Goal: Complete application form

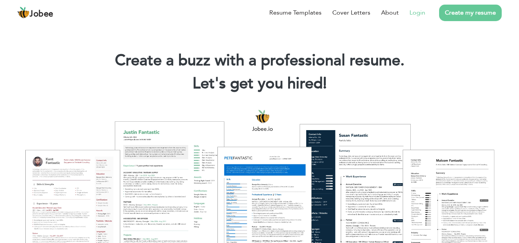
click at [418, 12] on link "Login" at bounding box center [417, 12] width 16 height 9
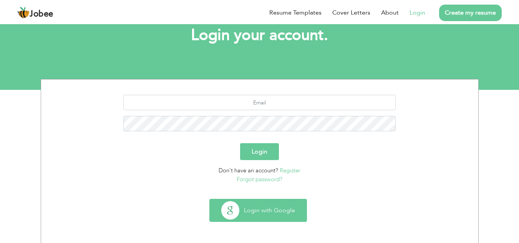
scroll to position [48, 0]
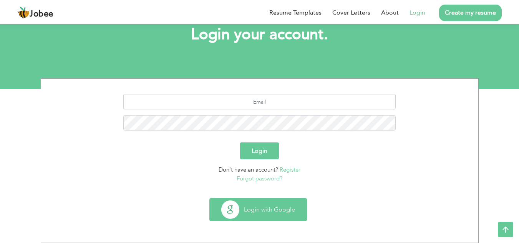
click at [257, 210] on button "Login with Google" at bounding box center [258, 209] width 97 height 22
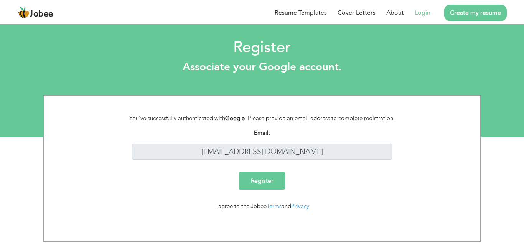
click at [267, 179] on input "Register" at bounding box center [262, 181] width 46 height 18
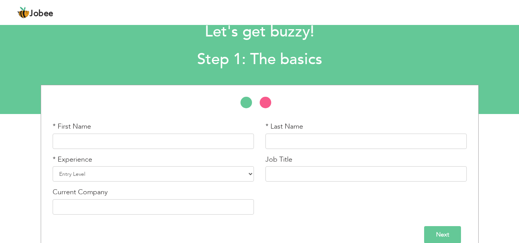
scroll to position [36, 0]
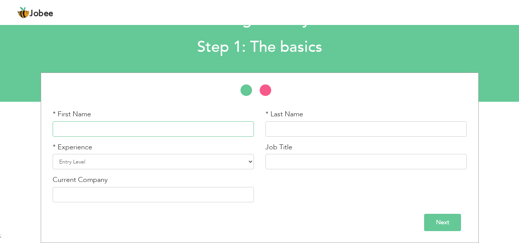
click at [98, 126] on input "text" at bounding box center [153, 128] width 201 height 15
type input "Usman"
type input "Niaz"
click at [104, 161] on select "Entry Level Less than 1 Year 1 Year 2 Years 3 Years 4 Years 5 Years 6 Years 7 Y…" at bounding box center [153, 161] width 201 height 15
select select "3"
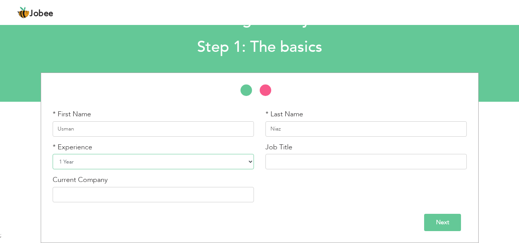
click at [53, 154] on select "Entry Level Less than 1 Year 1 Year 2 Years 3 Years 4 Years 5 Years 6 Years 7 Y…" at bounding box center [153, 161] width 201 height 15
click at [293, 160] on input "text" at bounding box center [365, 161] width 201 height 15
type input "Software Developer"
click at [437, 229] on input "Next" at bounding box center [442, 222] width 37 height 17
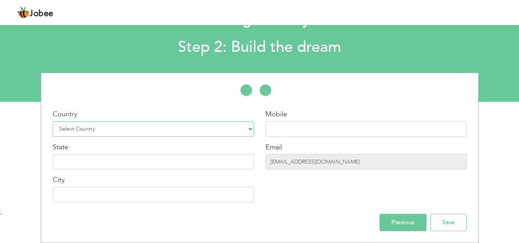
click at [249, 129] on select "Select Country Afghanistan Albania Algeria American Samoa Andorra Angola Anguil…" at bounding box center [153, 128] width 201 height 15
select select "166"
click at [53, 121] on select "Select Country Afghanistan Albania Algeria American Samoa Andorra Angola Anguil…" at bounding box center [153, 128] width 201 height 15
click at [407, 223] on input "Previous" at bounding box center [402, 222] width 47 height 17
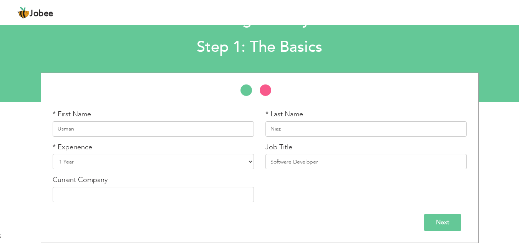
click at [436, 227] on input "Next" at bounding box center [442, 222] width 37 height 17
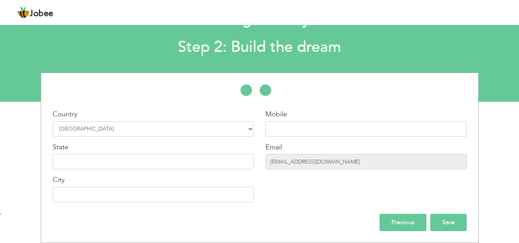
click at [435, 225] on input "Save" at bounding box center [448, 222] width 36 height 17
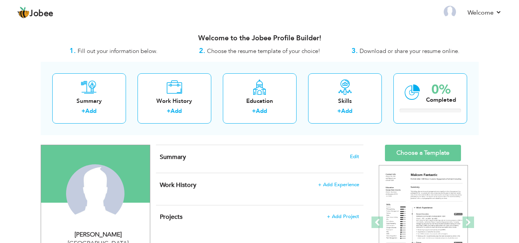
scroll to position [38, 0]
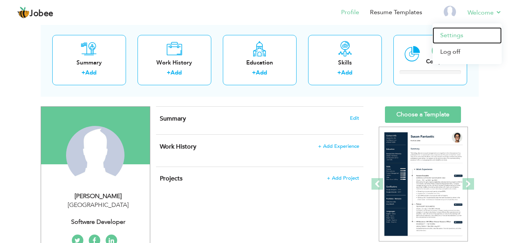
click at [457, 34] on link "Settings" at bounding box center [466, 35] width 69 height 17
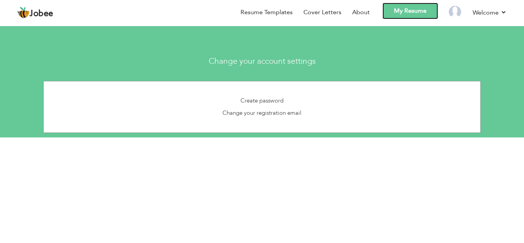
click at [412, 12] on link "My Resume" at bounding box center [411, 11] width 56 height 17
